Goal: Find specific page/section: Find specific page/section

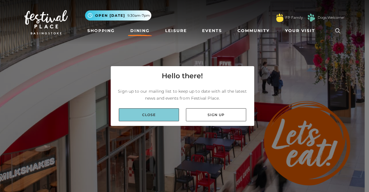
click at [153, 117] on link "Close" at bounding box center [149, 114] width 60 height 13
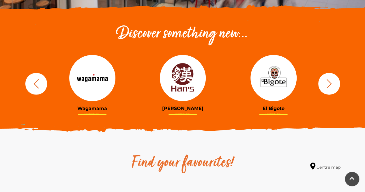
scroll to position [189, 0]
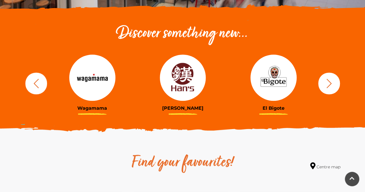
click at [333, 82] on icon "button" at bounding box center [328, 83] width 11 height 11
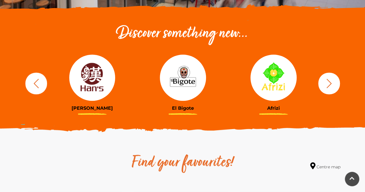
click at [334, 81] on button "button" at bounding box center [329, 83] width 22 height 22
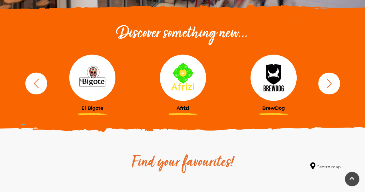
click at [336, 80] on button "button" at bounding box center [329, 83] width 22 height 22
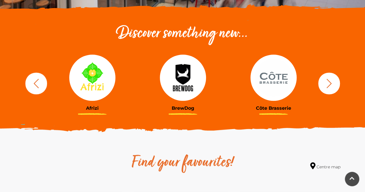
click at [338, 79] on button "button" at bounding box center [329, 83] width 22 height 22
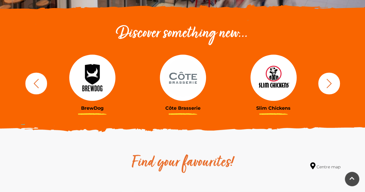
click at [340, 78] on div "BrewDog [GEOGRAPHIC_DATA] Slim Chickens Popeyes [GEOGRAPHIC_DATA]" at bounding box center [182, 83] width 329 height 71
click at [332, 80] on icon "button" at bounding box center [328, 83] width 11 height 11
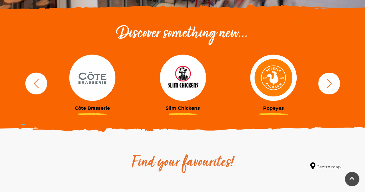
click at [336, 78] on button "button" at bounding box center [329, 83] width 22 height 22
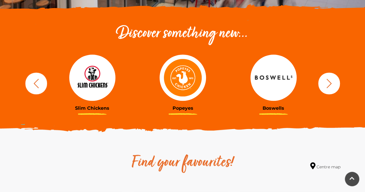
click at [339, 76] on div "BrewDog [GEOGRAPHIC_DATA] Slim Chickens Popeyes [GEOGRAPHIC_DATA]" at bounding box center [182, 83] width 329 height 71
click at [324, 83] on icon "button" at bounding box center [328, 83] width 11 height 11
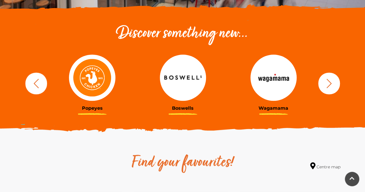
click at [324, 83] on icon "button" at bounding box center [328, 83] width 11 height 11
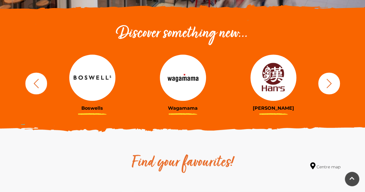
click at [324, 83] on icon "button" at bounding box center [328, 83] width 11 height 11
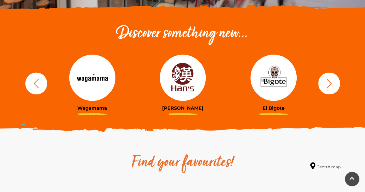
click at [324, 83] on icon "button" at bounding box center [328, 83] width 11 height 11
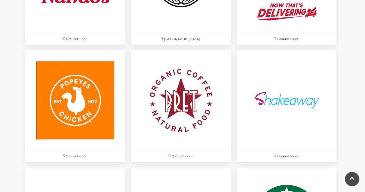
scroll to position [1621, 0]
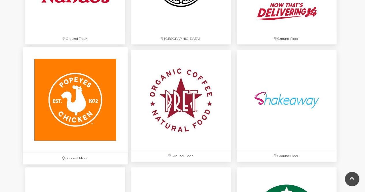
click at [101, 58] on img at bounding box center [75, 99] width 105 height 105
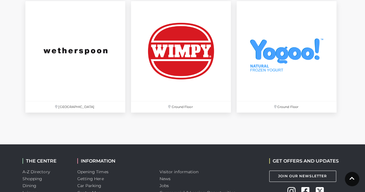
scroll to position [2021, 0]
